Goal: Transaction & Acquisition: Download file/media

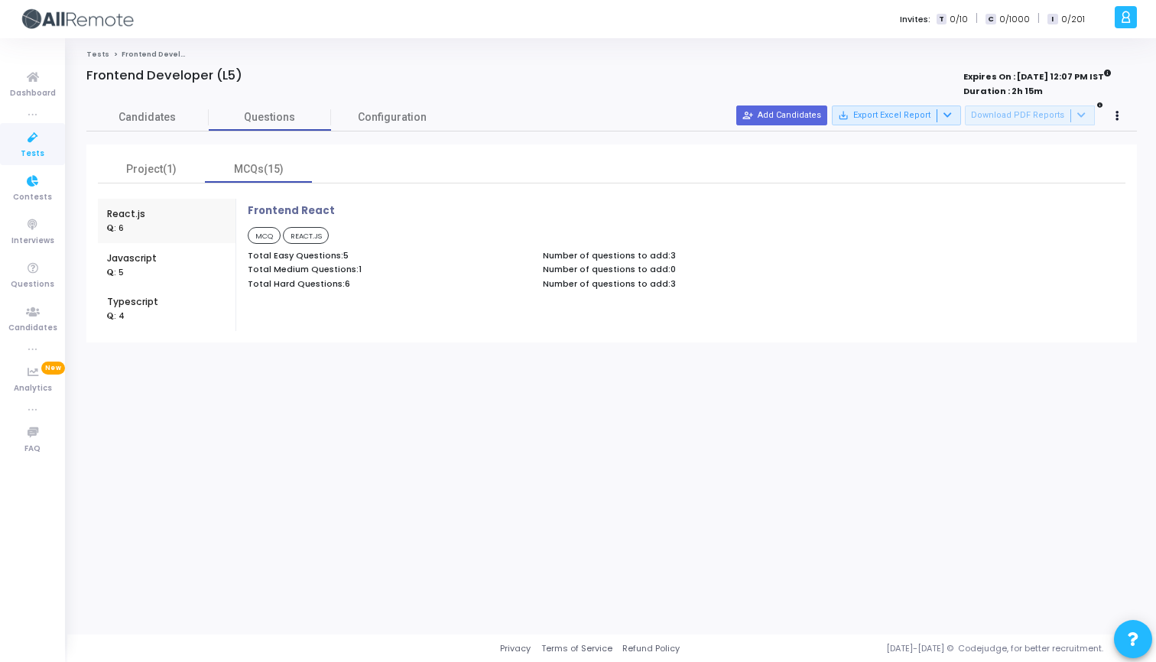
click at [38, 145] on icon at bounding box center [33, 137] width 32 height 19
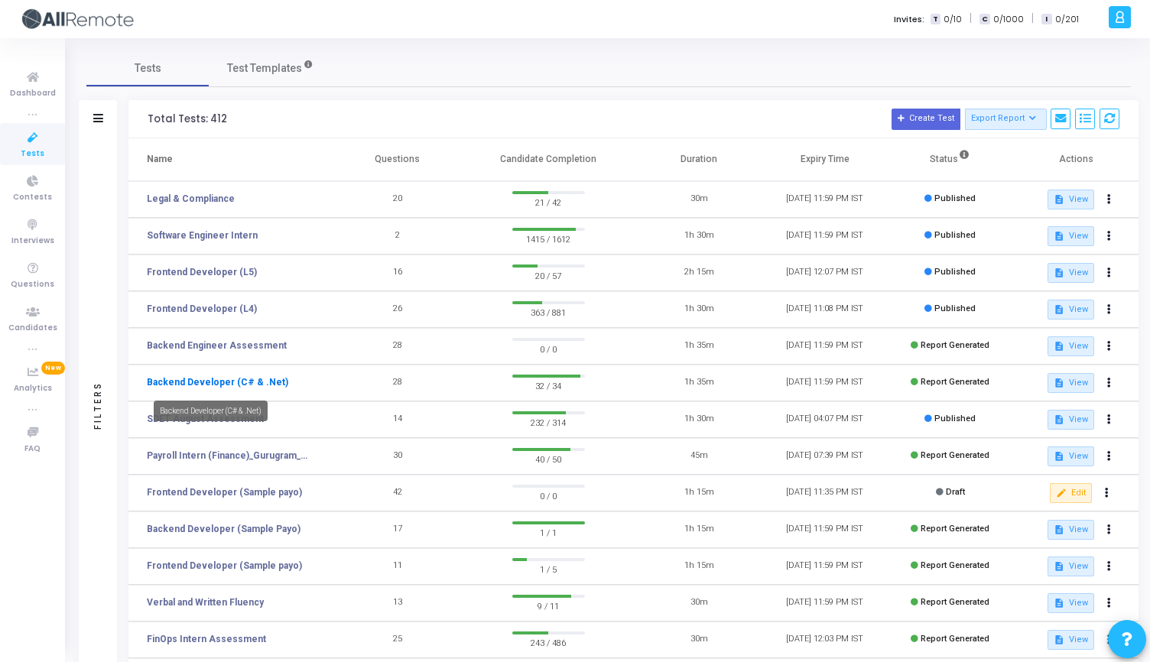
click at [247, 382] on link "Backend Developer (C# & .Net)" at bounding box center [217, 382] width 141 height 14
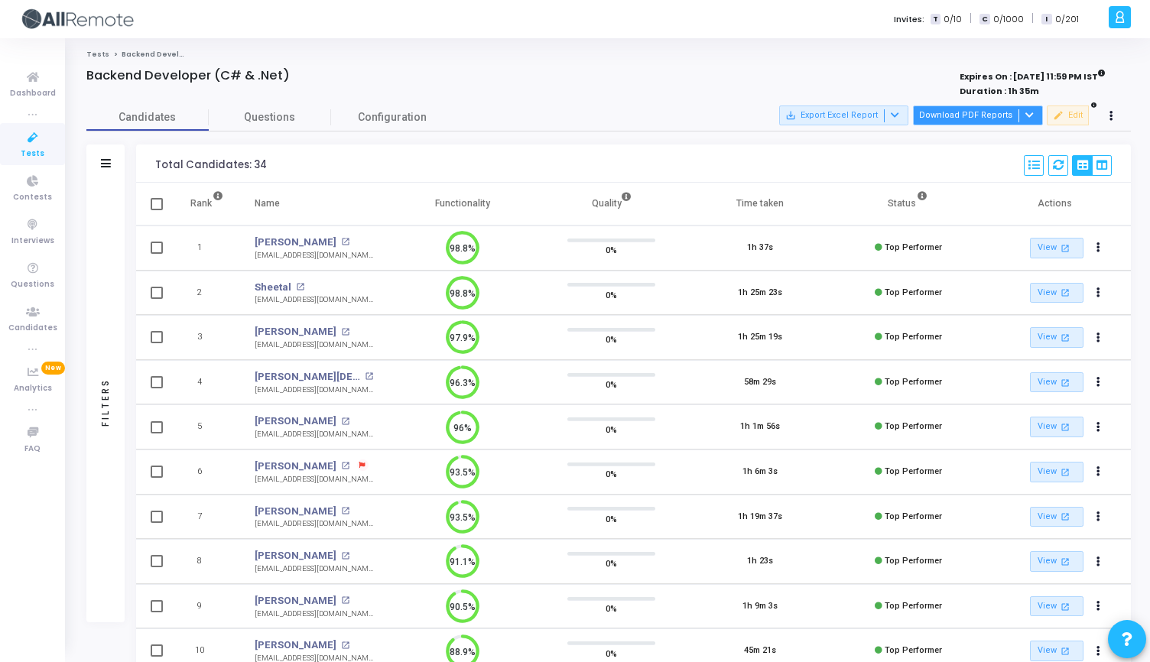
click at [1028, 115] on icon at bounding box center [1029, 115] width 8 height 8
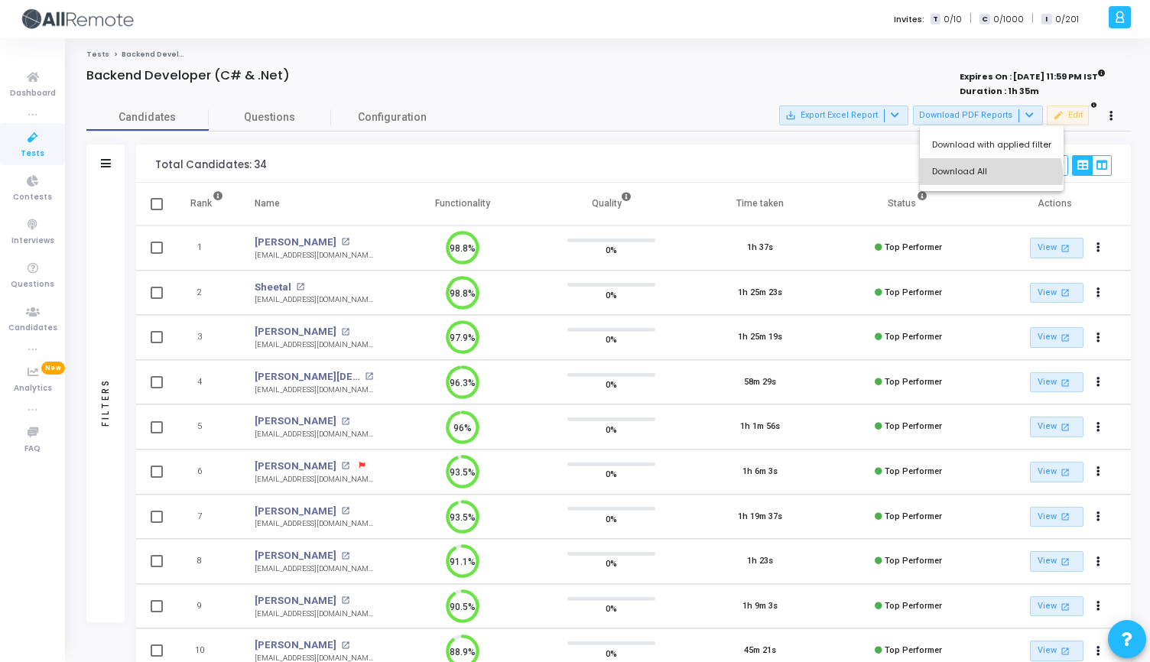
click at [990, 175] on button "Download All" at bounding box center [992, 171] width 144 height 27
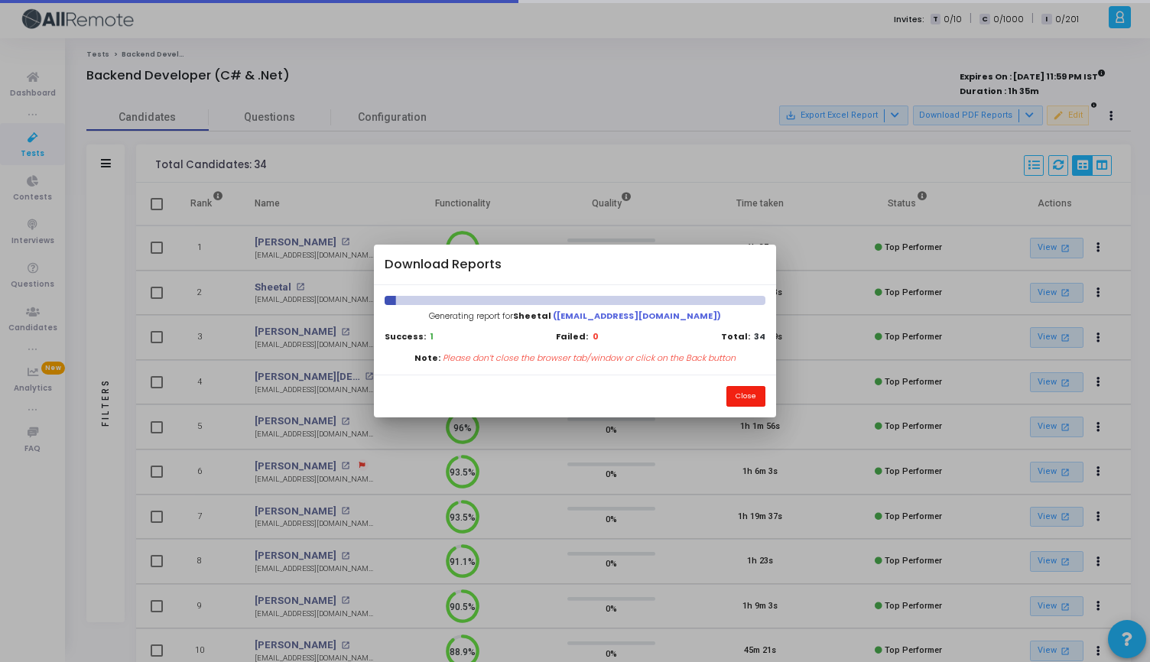
click at [742, 398] on button "Close" at bounding box center [745, 396] width 39 height 21
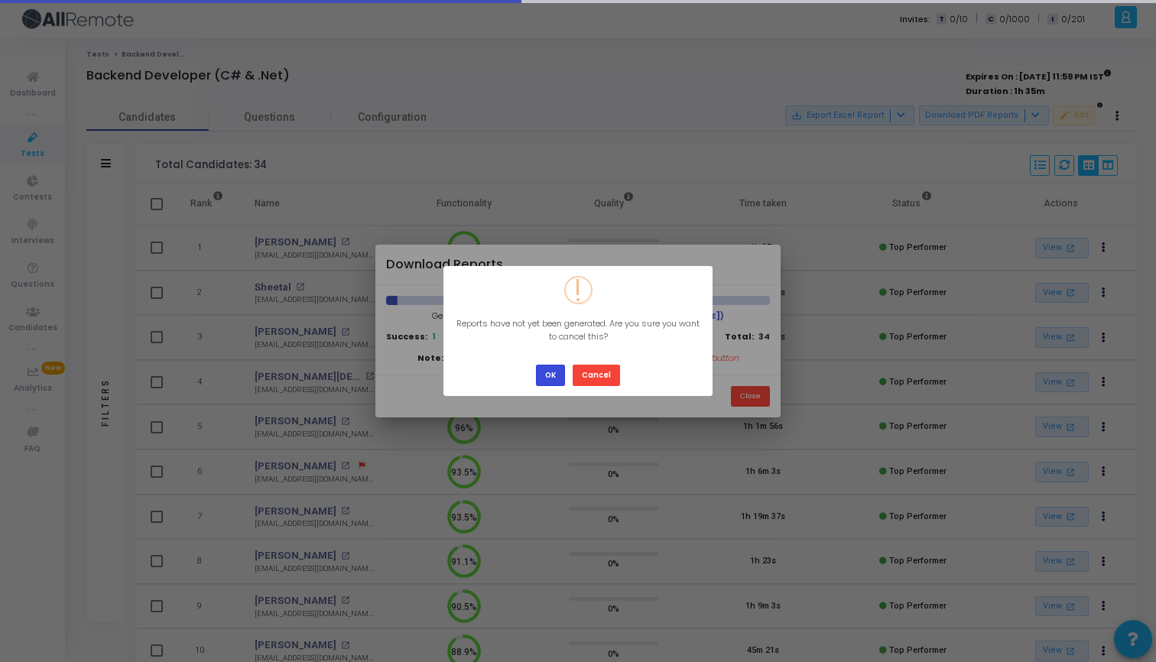
click at [557, 373] on button "OK" at bounding box center [550, 375] width 29 height 21
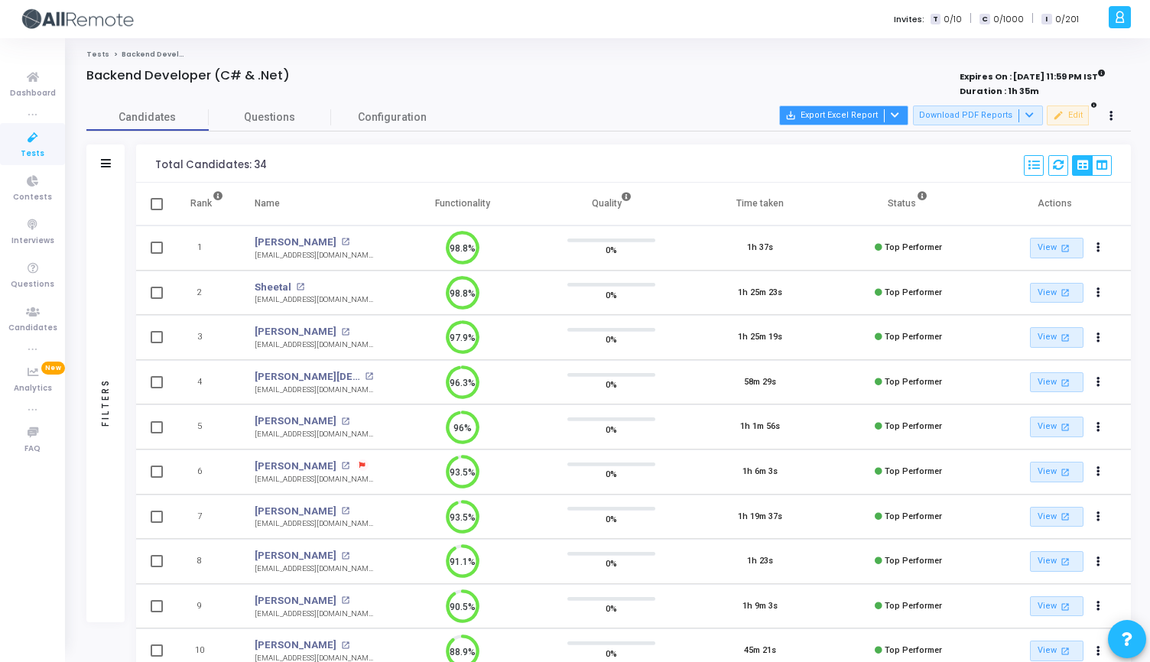
click at [899, 119] on icon at bounding box center [895, 115] width 8 height 8
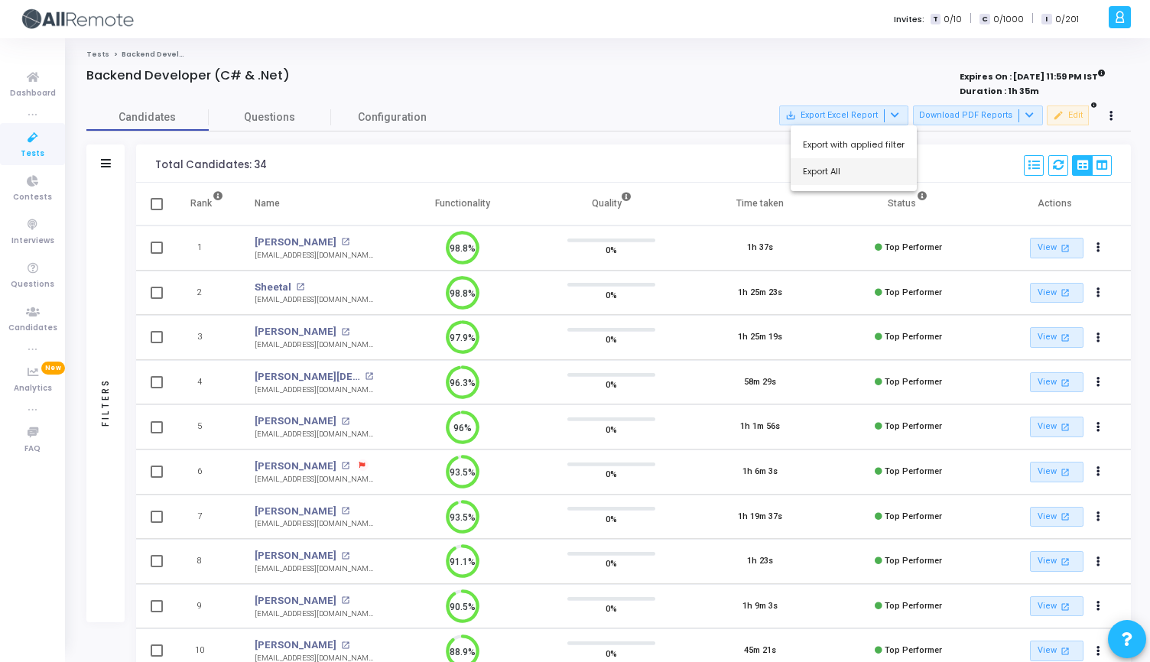
click at [869, 177] on button "Export All" at bounding box center [854, 171] width 126 height 27
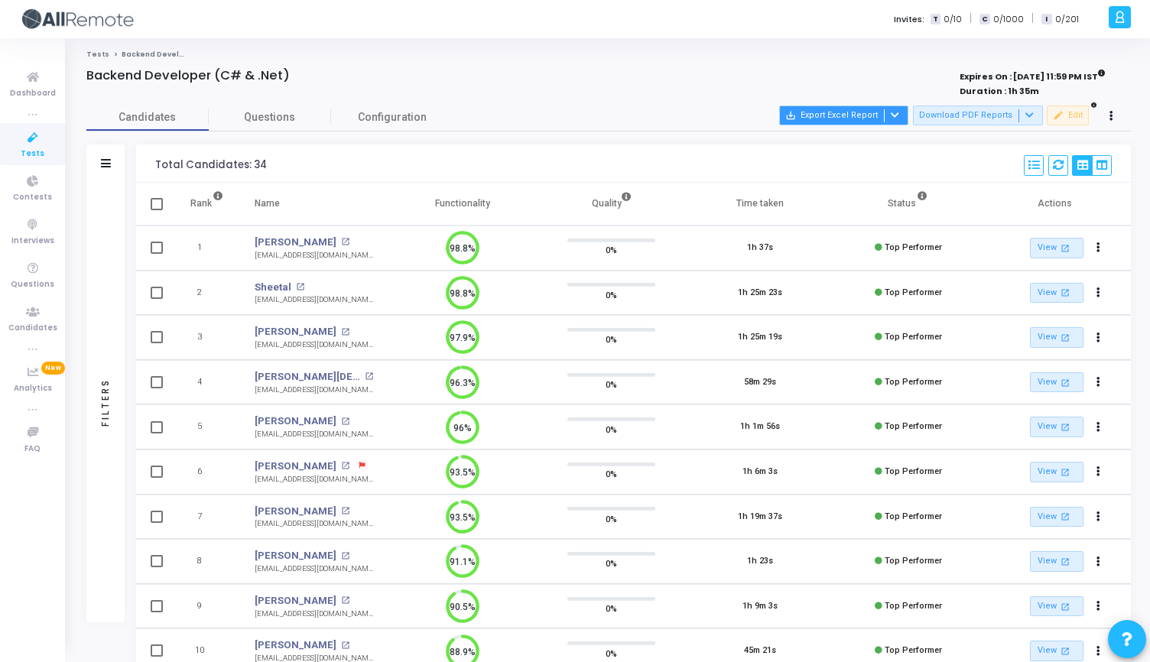
click at [899, 115] on icon at bounding box center [895, 115] width 8 height 8
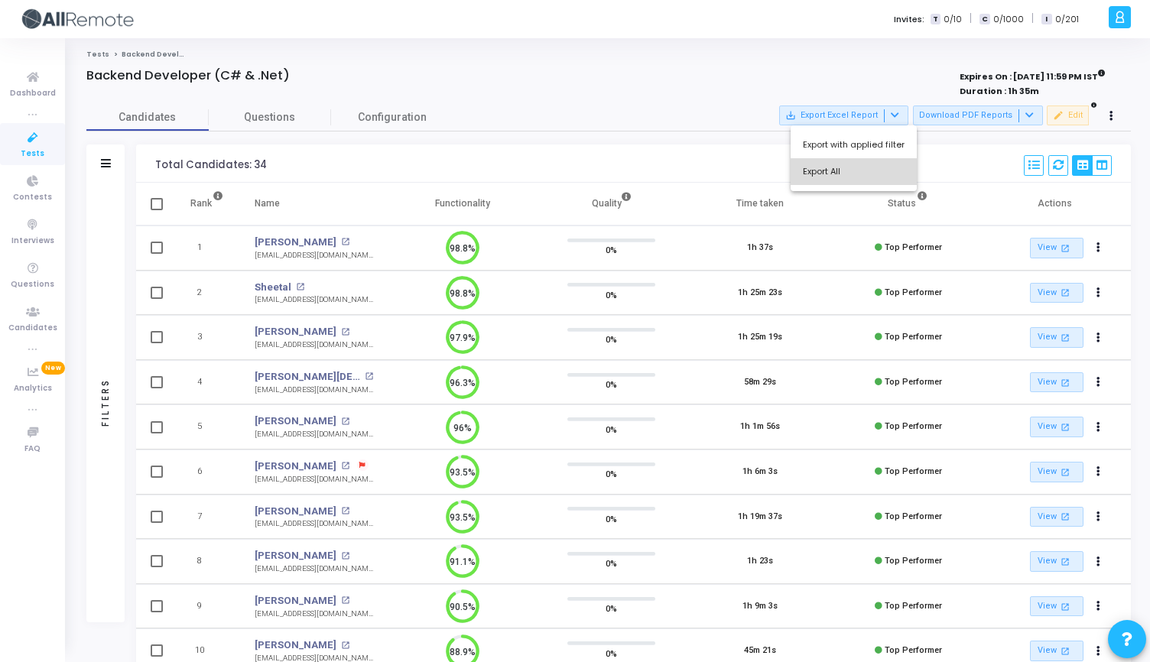
click at [877, 168] on button "Export All" at bounding box center [854, 171] width 126 height 27
